Goal: Information Seeking & Learning: Check status

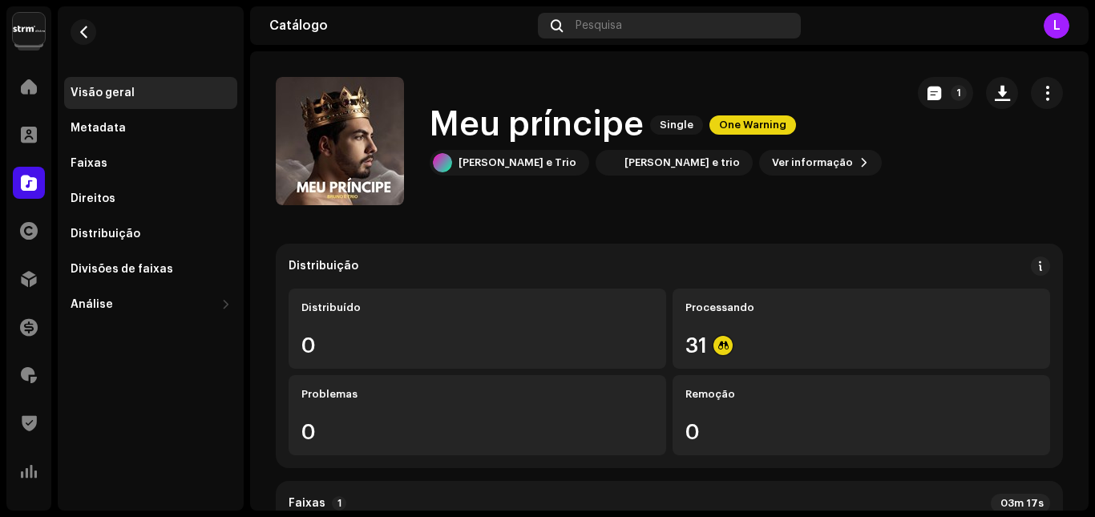
click at [623, 22] on div "Pesquisa" at bounding box center [669, 26] width 262 height 26
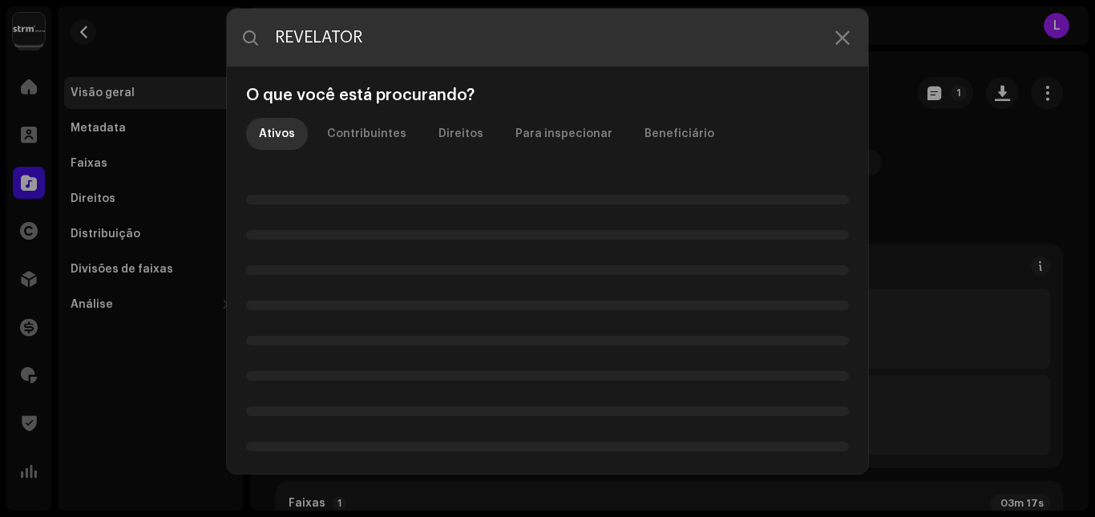
click at [459, 49] on input "REVELATOR" at bounding box center [547, 38] width 641 height 58
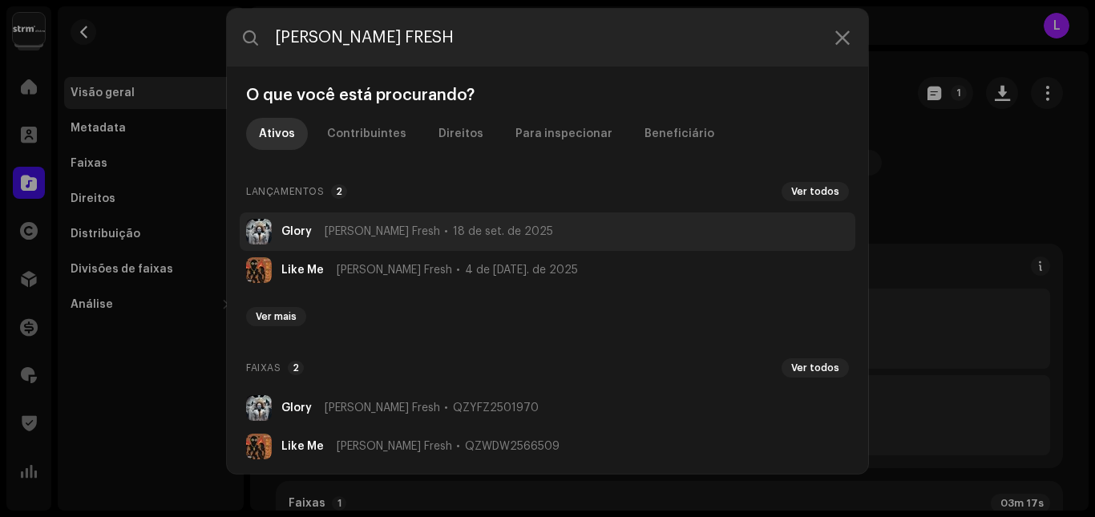
type input "[PERSON_NAME] FRESH"
click at [386, 228] on span "[PERSON_NAME] Fresh" at bounding box center [382, 231] width 115 height 13
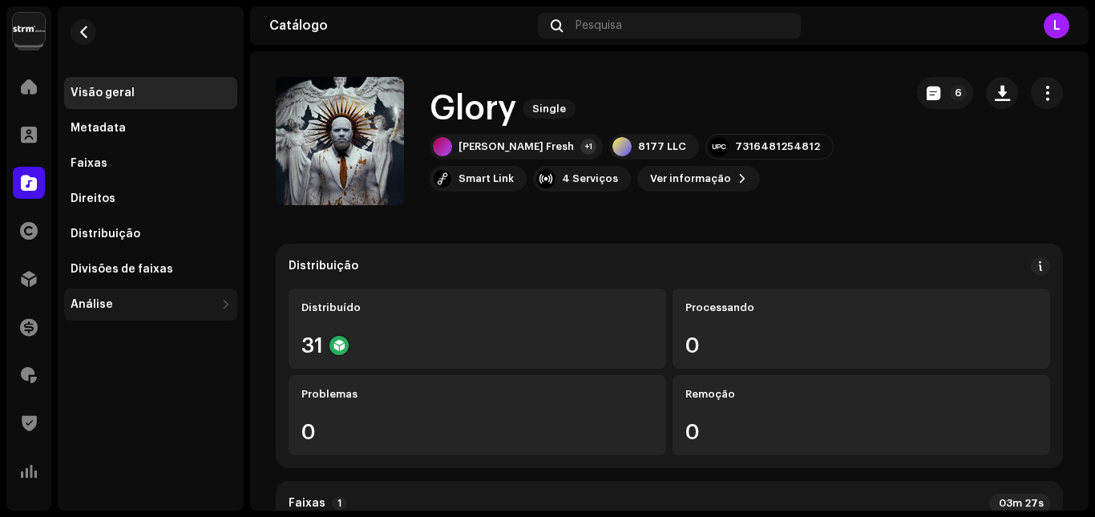
click at [127, 300] on div "Análise" at bounding box center [143, 304] width 144 height 13
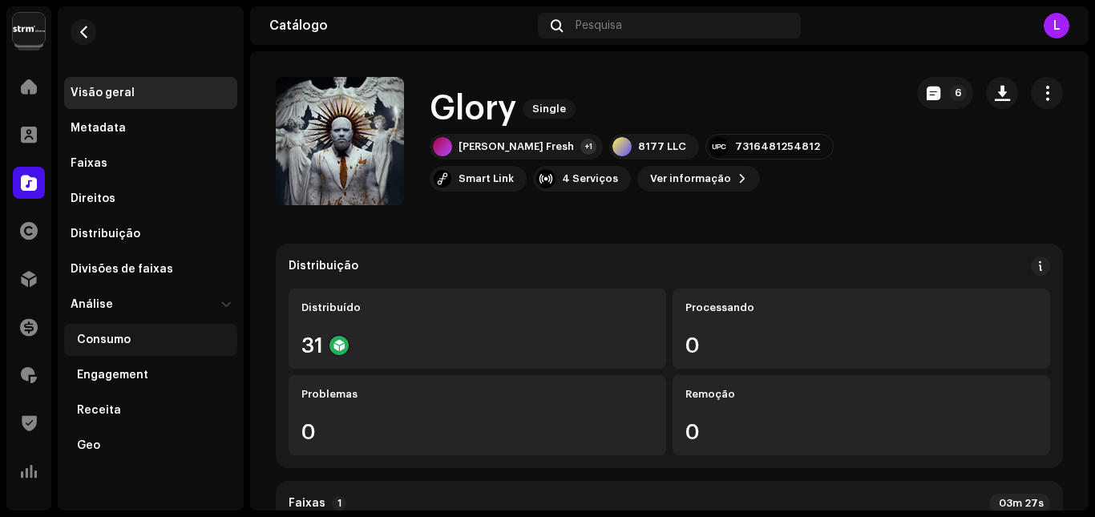
click at [145, 342] on div "Consumo" at bounding box center [154, 339] width 154 height 13
click at [153, 339] on div "Consumo" at bounding box center [154, 339] width 154 height 13
click at [122, 339] on div "Consumo" at bounding box center [104, 339] width 54 height 13
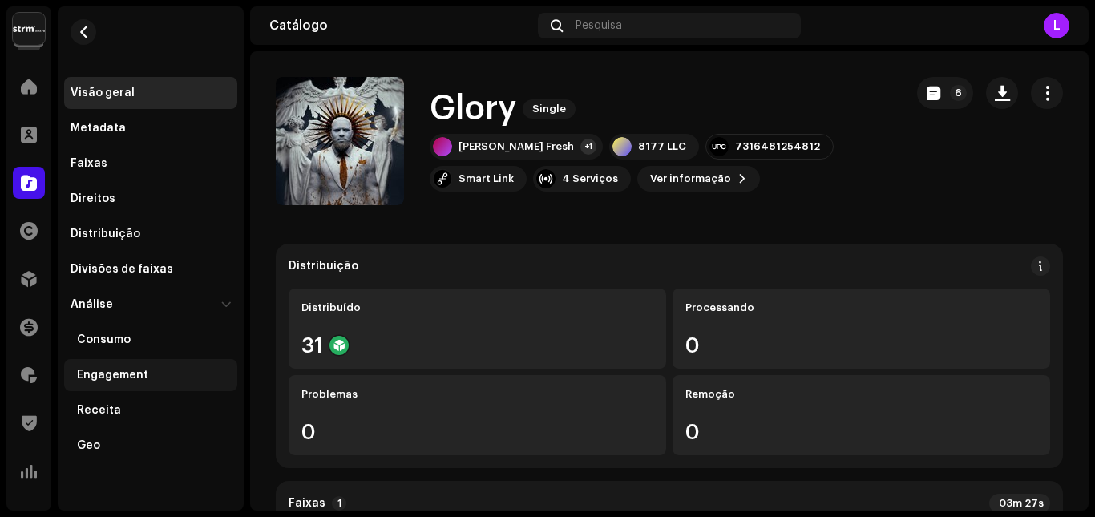
click at [122, 372] on div "Engagement" at bounding box center [112, 375] width 71 height 13
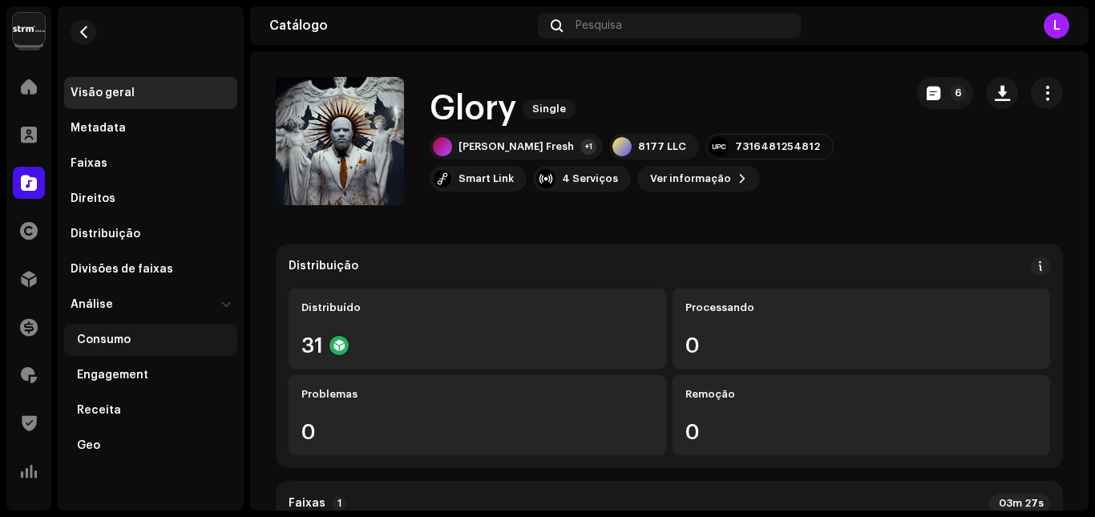
click at [107, 340] on div "Consumo" at bounding box center [104, 339] width 54 height 13
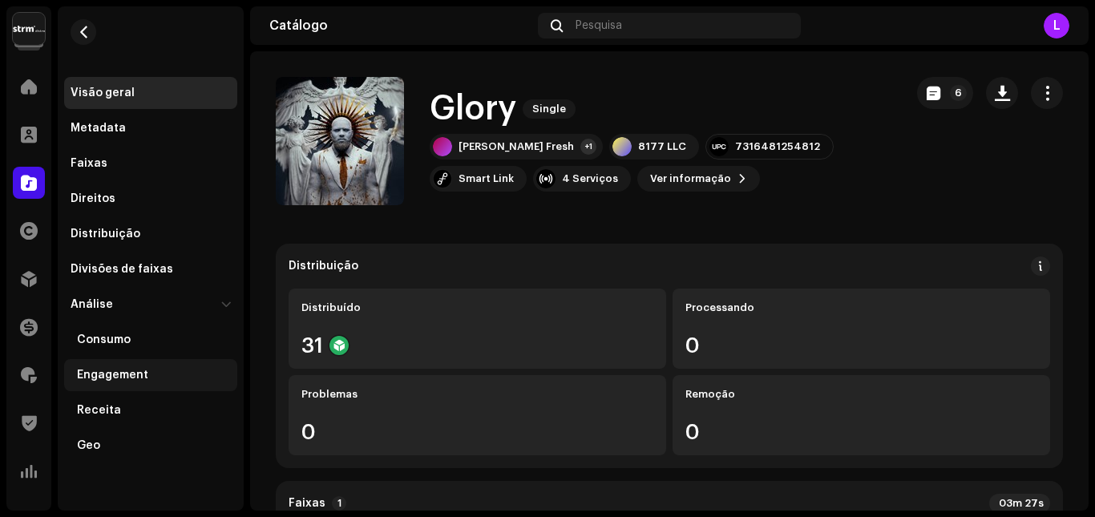
click at [105, 372] on div "Engagement" at bounding box center [112, 375] width 71 height 13
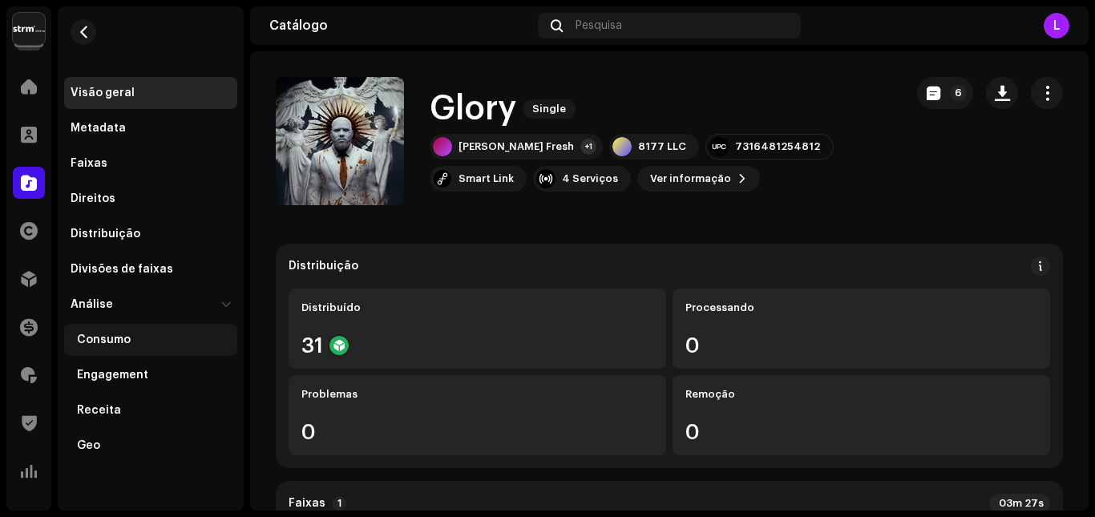
click at [104, 334] on div "Consumo" at bounding box center [104, 339] width 54 height 13
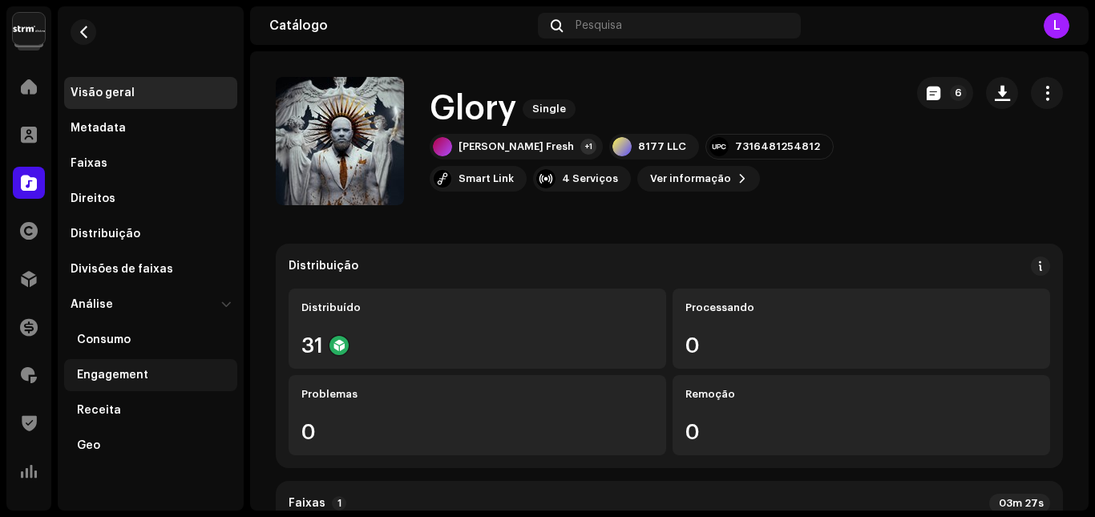
click at [111, 373] on div "Engagement" at bounding box center [112, 375] width 71 height 13
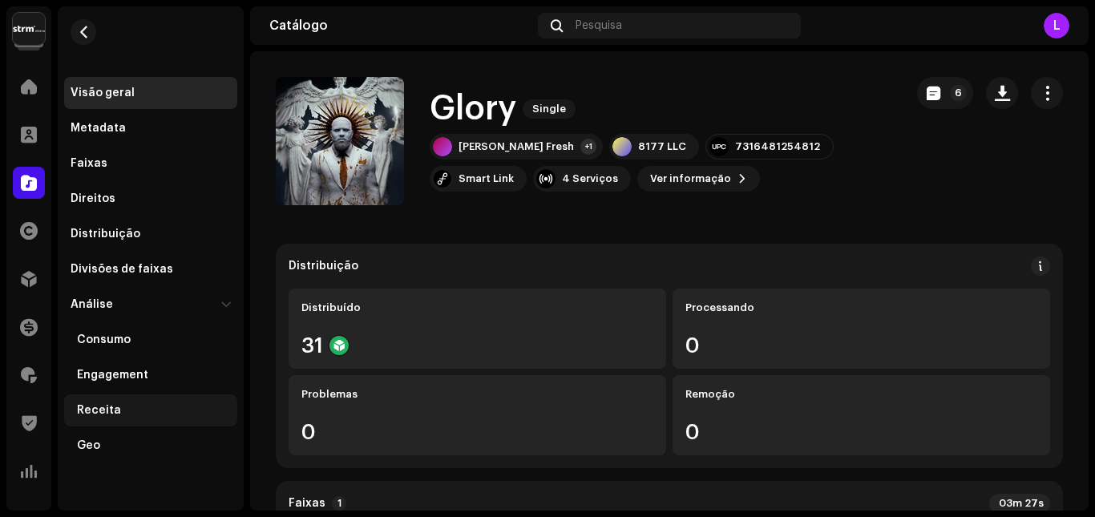
click at [116, 421] on div "Receita" at bounding box center [150, 410] width 173 height 32
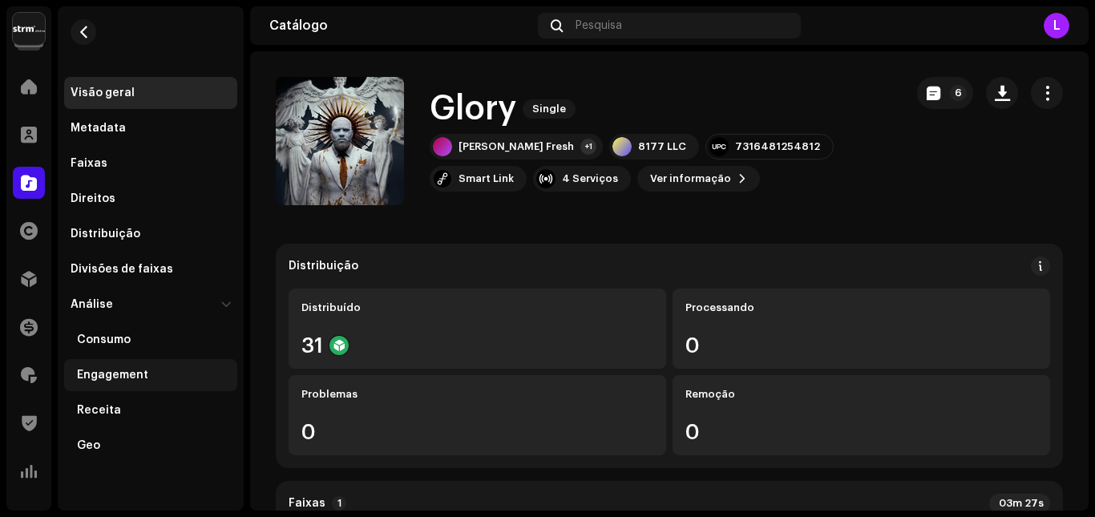
click at [127, 376] on div "Engagement" at bounding box center [112, 375] width 71 height 13
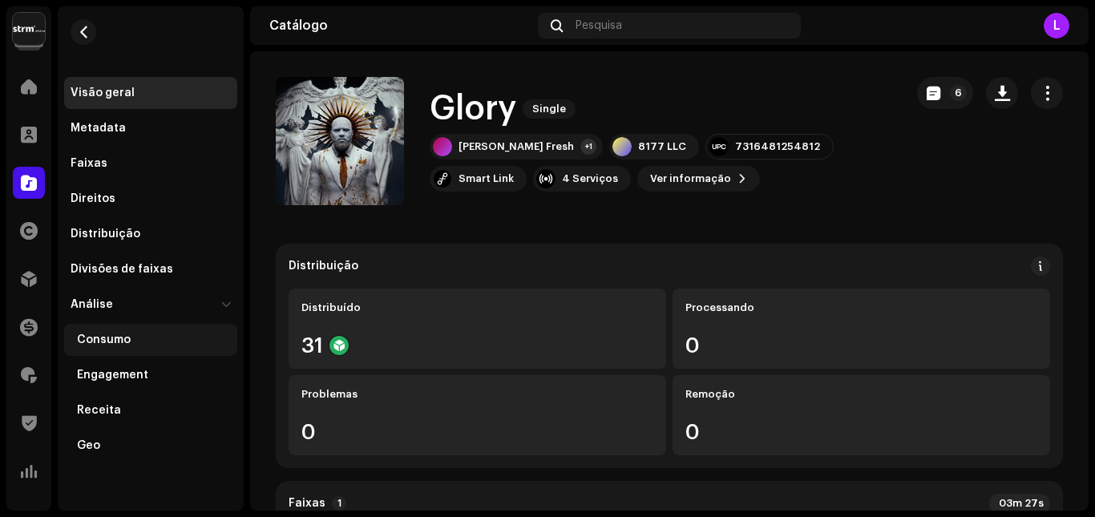
click at [131, 341] on div "Consumo" at bounding box center [154, 339] width 154 height 13
click at [1042, 95] on span "button" at bounding box center [1046, 93] width 15 height 13
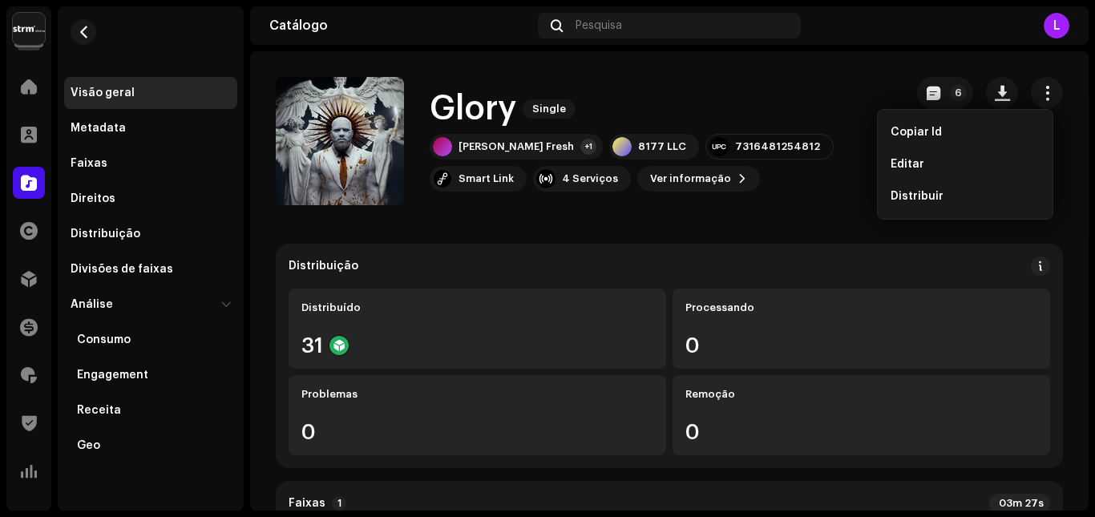
click at [855, 97] on div "Glory Single" at bounding box center [660, 109] width 462 height 37
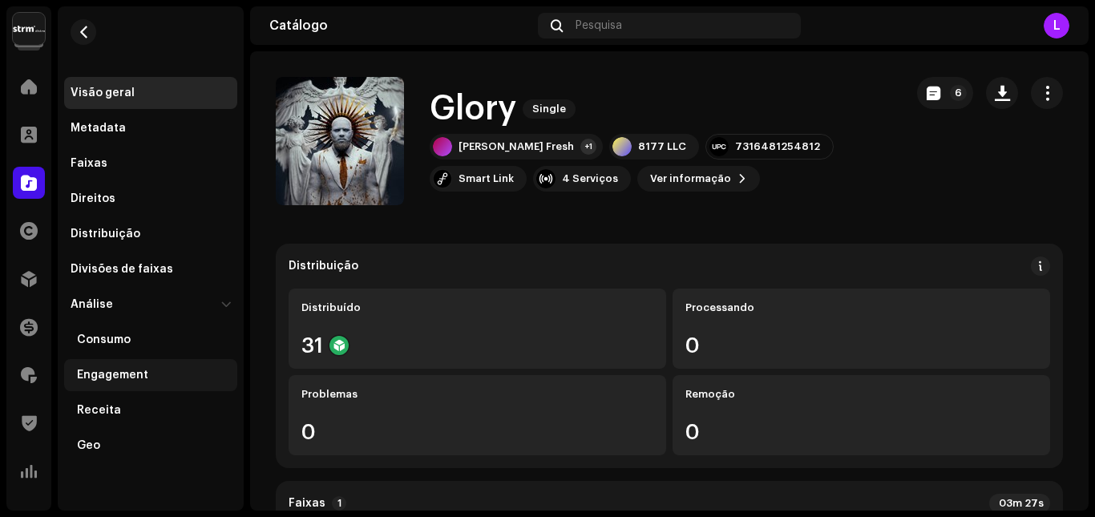
click at [123, 376] on div "Engagement" at bounding box center [112, 375] width 71 height 13
